Goal: Task Accomplishment & Management: Use online tool/utility

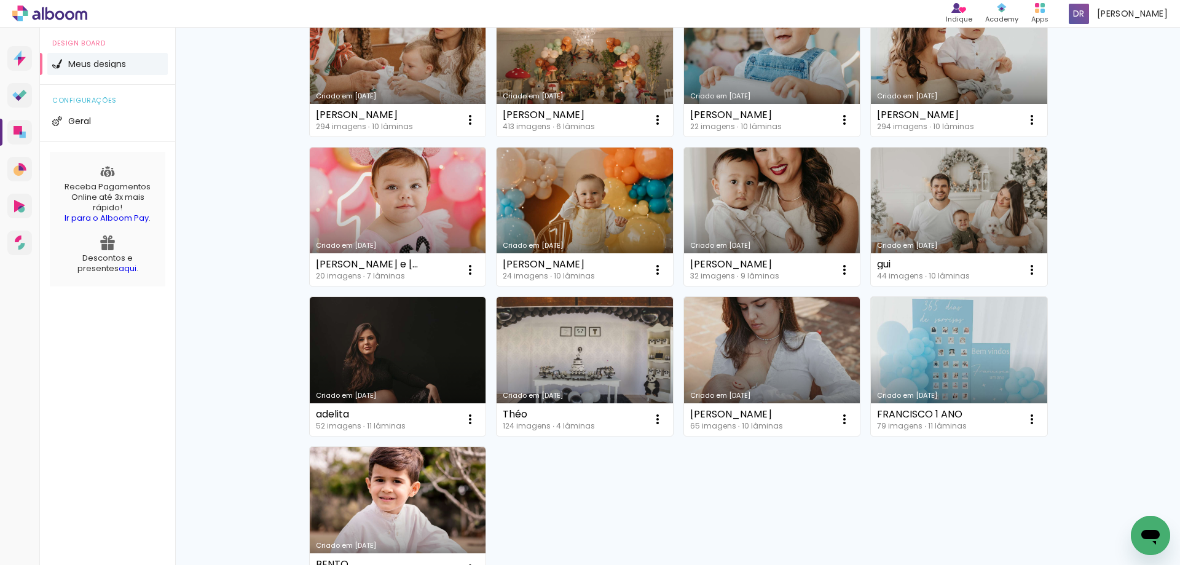
scroll to position [492, 0]
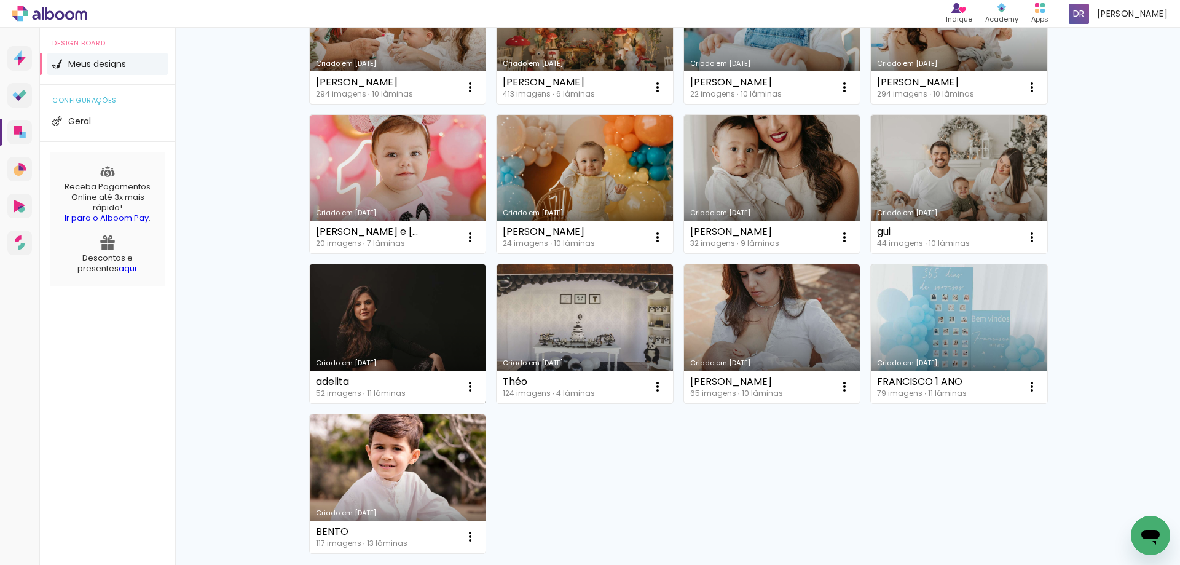
click at [383, 316] on link "Criado em [DATE]" at bounding box center [398, 333] width 176 height 139
